Goal: Transaction & Acquisition: Purchase product/service

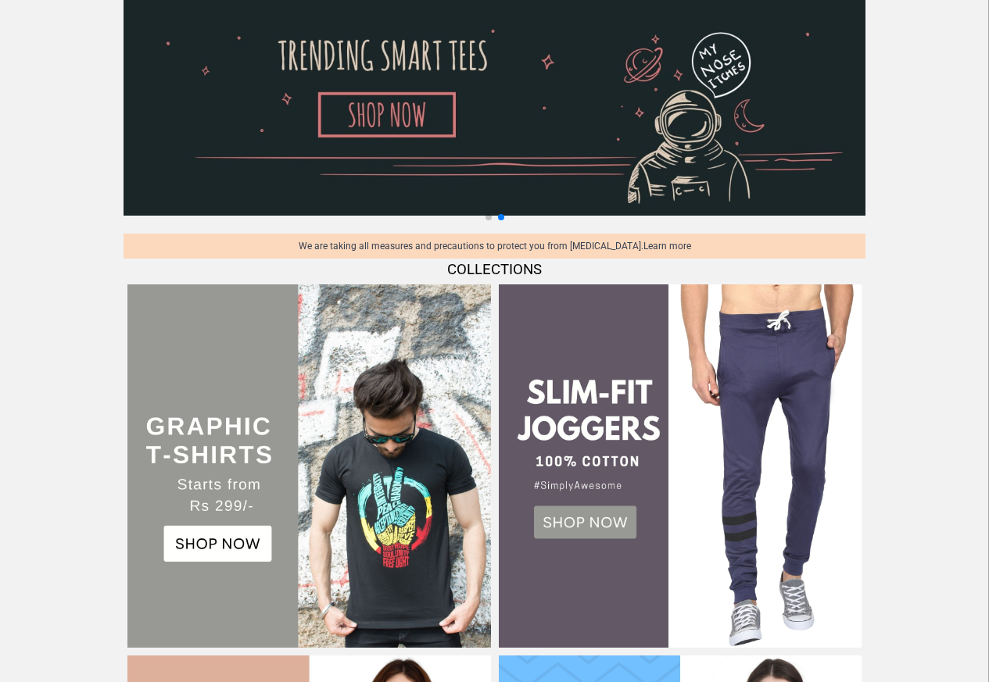
scroll to position [469, 0]
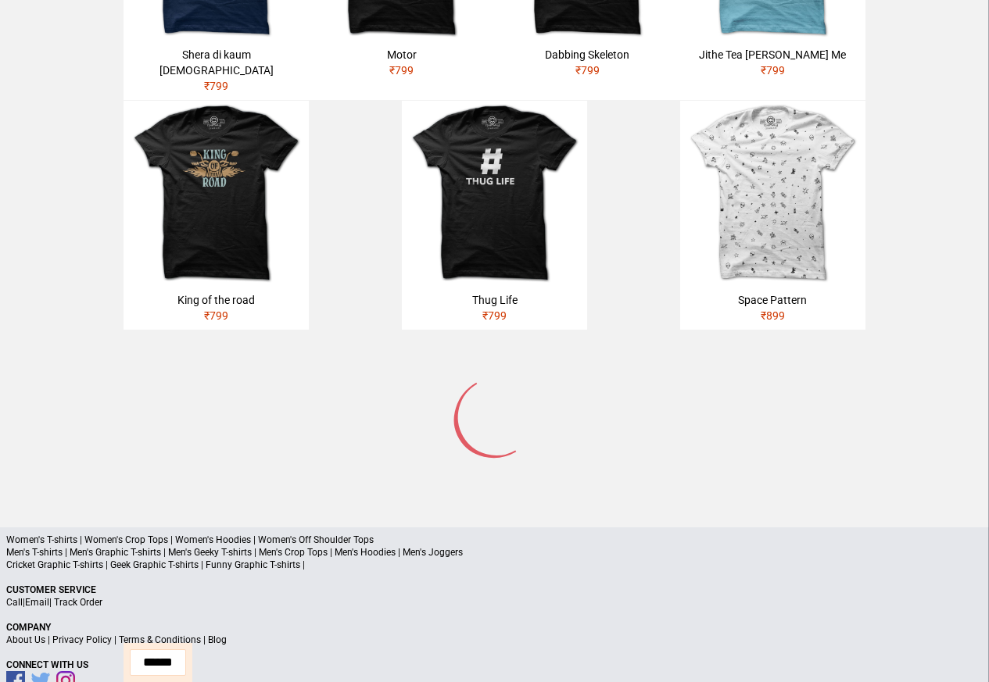
scroll to position [854, 0]
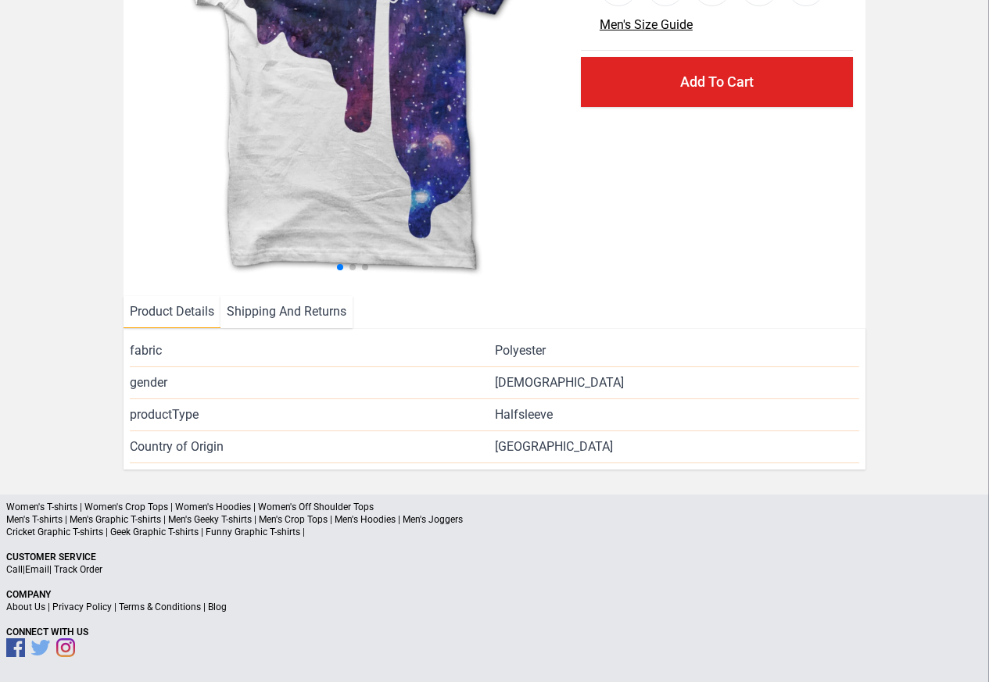
scroll to position [227, 0]
